Goal: Task Accomplishment & Management: Manage account settings

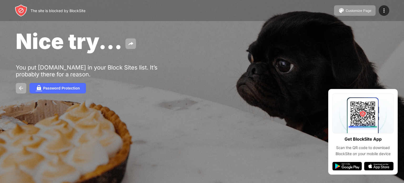
click at [147, 37] on div "Nice try..." at bounding box center [165, 41] width 298 height 26
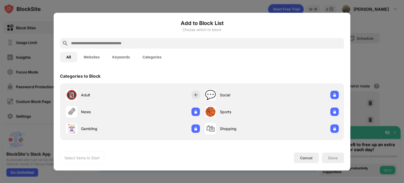
click at [92, 59] on button "Websites" at bounding box center [91, 57] width 29 height 11
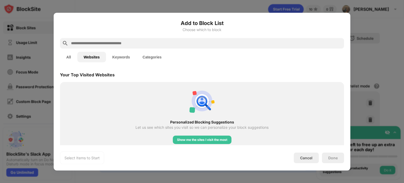
scroll to position [115, 0]
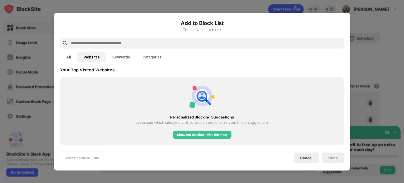
click at [68, 54] on button "All" at bounding box center [68, 57] width 17 height 11
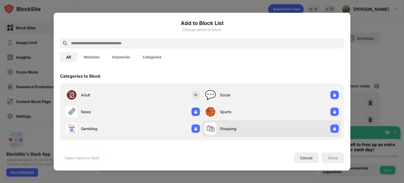
scroll to position [0, 0]
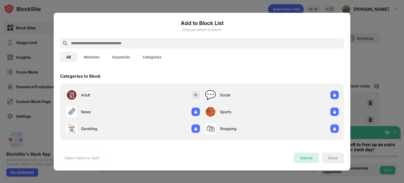
click at [304, 159] on div "Cancel" at bounding box center [306, 157] width 12 height 4
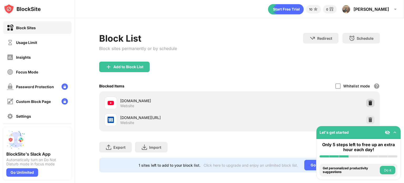
click at [368, 102] on img at bounding box center [370, 102] width 5 height 5
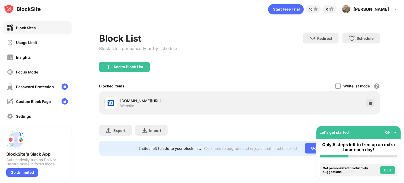
click at [369, 102] on img at bounding box center [370, 102] width 5 height 5
